Goal: Information Seeking & Learning: Learn about a topic

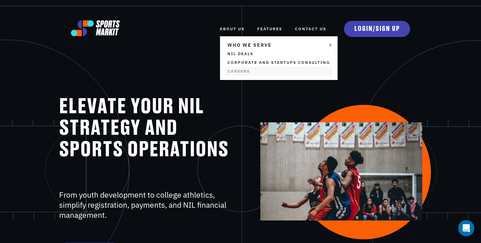
click at [234, 72] on link "Careers" at bounding box center [279, 71] width 108 height 9
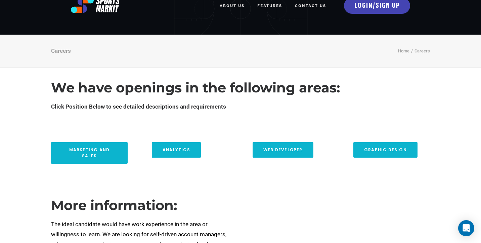
scroll to position [28, 0]
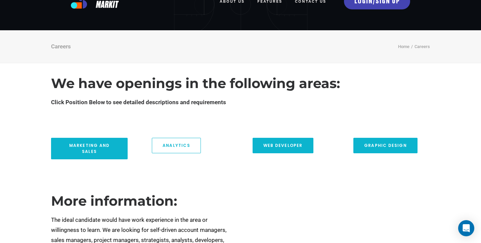
click at [180, 146] on link "Analytics" at bounding box center [176, 145] width 49 height 15
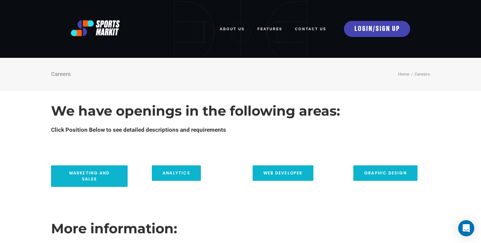
scroll to position [0, 0]
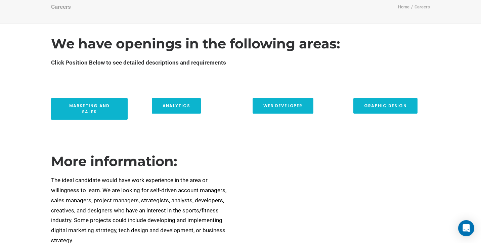
scroll to position [64, 0]
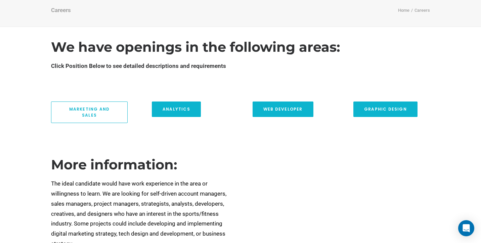
click at [120, 110] on link "Marketing and Sales" at bounding box center [89, 112] width 77 height 22
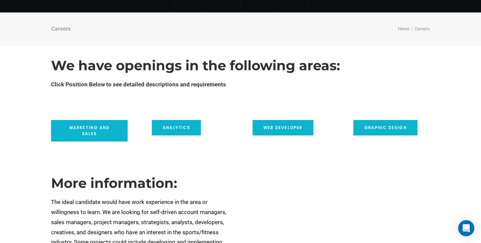
scroll to position [46, 0]
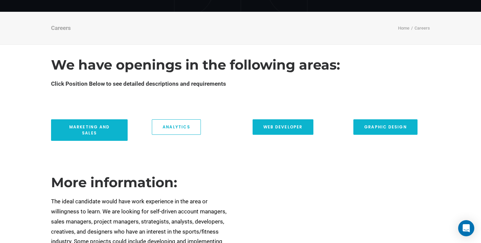
click at [163, 130] on link "Analytics" at bounding box center [176, 126] width 49 height 15
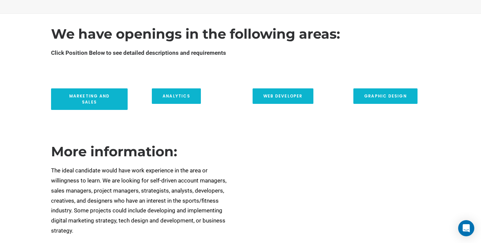
scroll to position [81, 0]
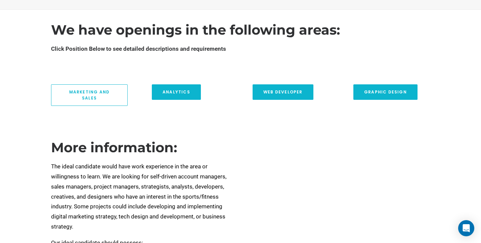
click at [112, 92] on link "Marketing and Sales" at bounding box center [89, 95] width 77 height 22
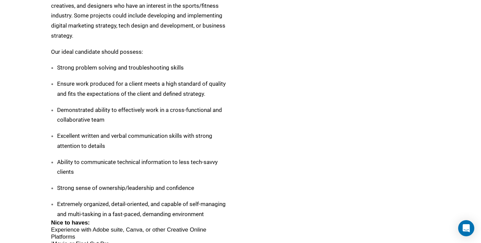
scroll to position [272, 0]
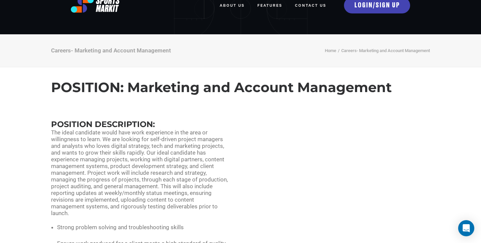
scroll to position [25, 0]
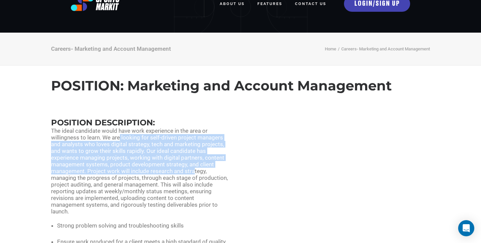
drag, startPoint x: 120, startPoint y: 134, endPoint x: 195, endPoint y: 169, distance: 83.3
click at [195, 169] on div "The ideal candidate would have work experience in the area or willingness to le…" at bounding box center [139, 170] width 177 height 87
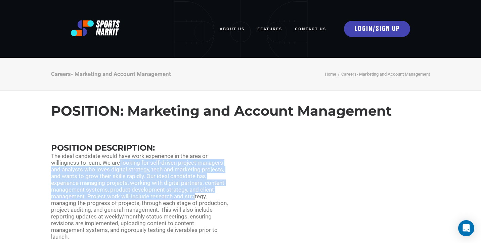
scroll to position [0, 0]
